Goal: Navigation & Orientation: Find specific page/section

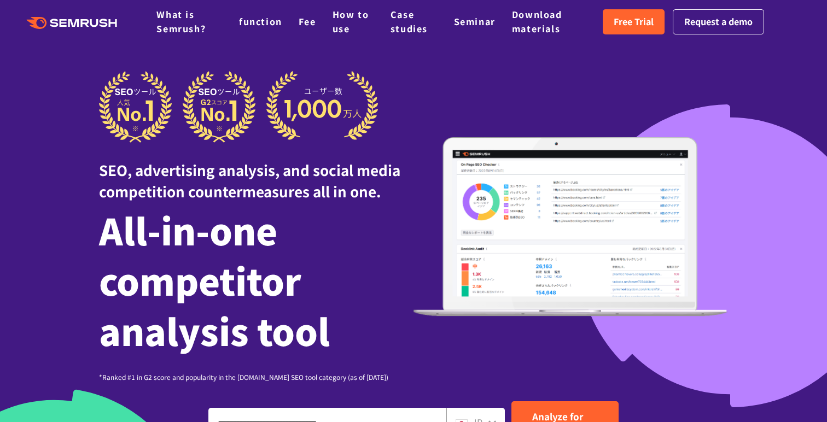
click at [222, 199] on font "SEO, advertising analysis, and social media competition countermeasures all in …" at bounding box center [249, 181] width 301 height 42
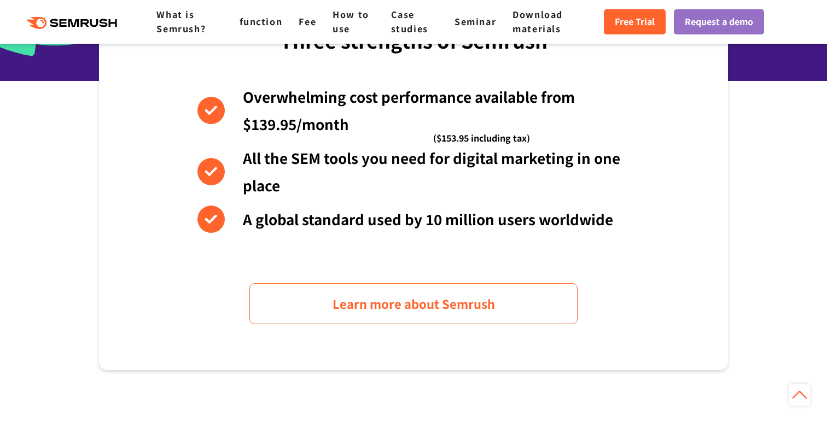
scroll to position [615, 0]
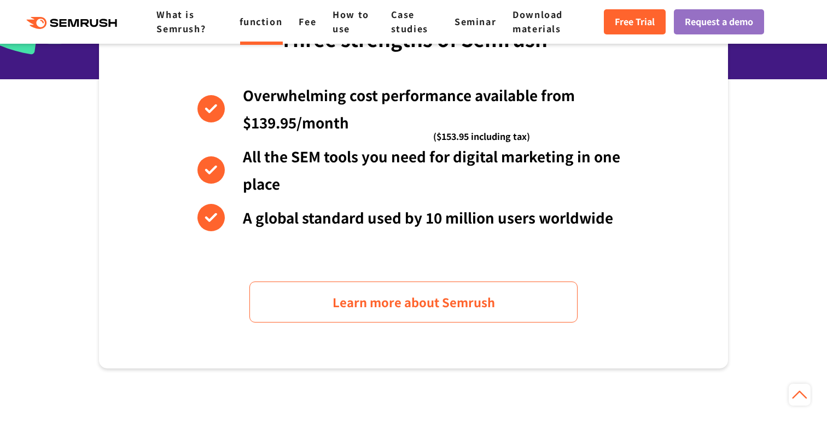
click at [258, 24] on font "function" at bounding box center [260, 21] width 43 height 13
